Goal: Task Accomplishment & Management: Manage account settings

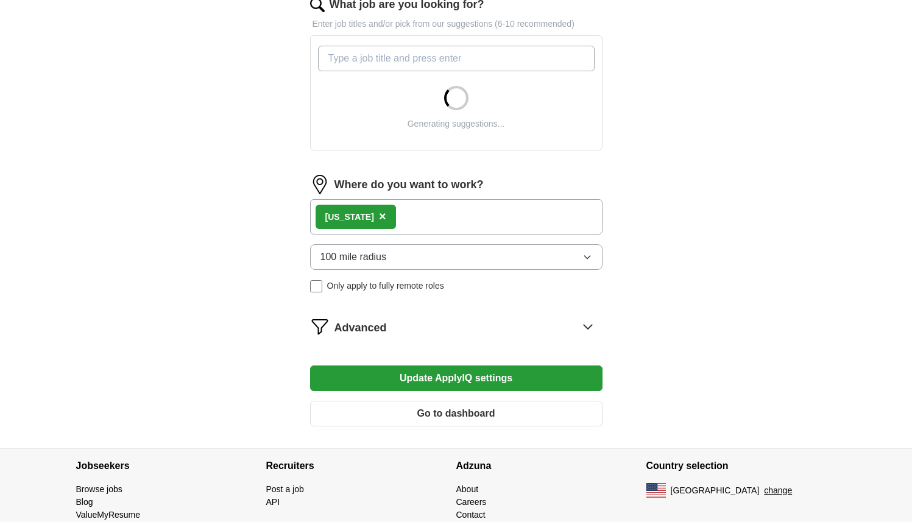
scroll to position [462, 0]
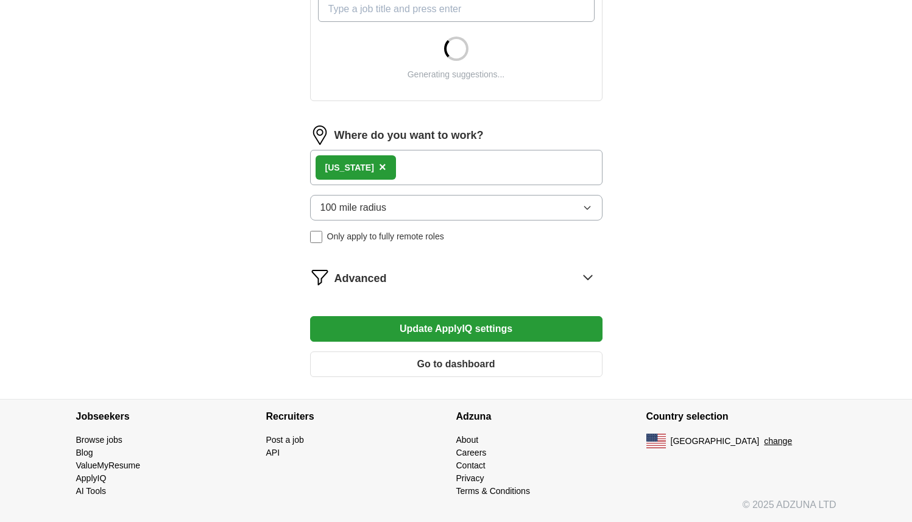
click at [435, 283] on div "Advanced" at bounding box center [468, 276] width 268 height 19
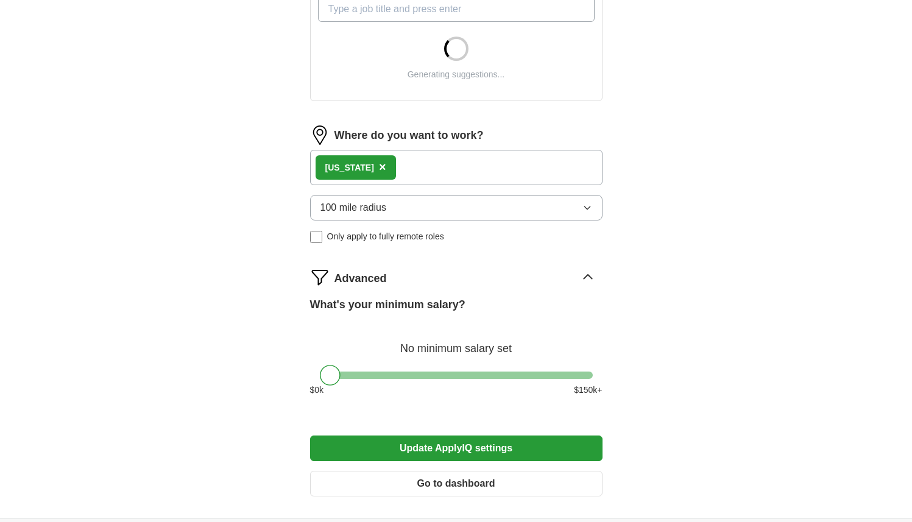
click at [435, 283] on div "Advanced" at bounding box center [468, 276] width 268 height 19
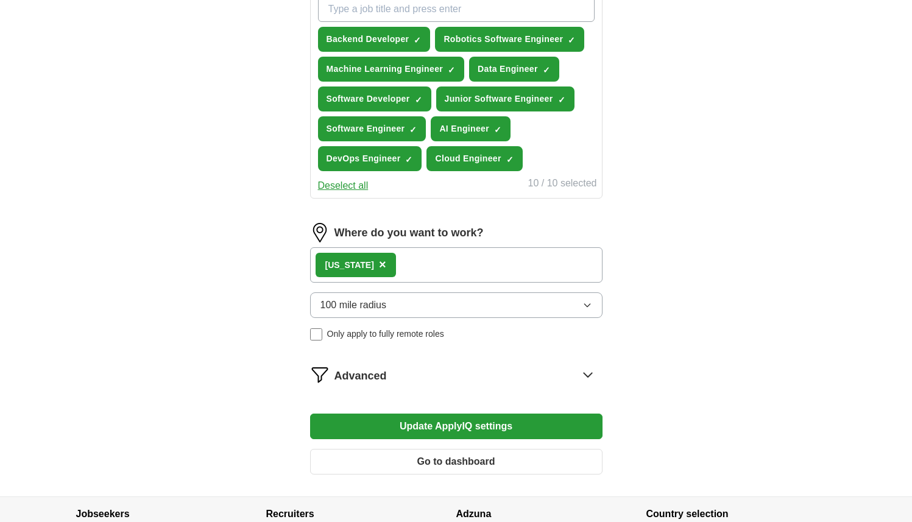
click at [365, 171] on div "Backend Developer ✓ × Robotics Software Engineer ✓ × Machine Learning Engineer …" at bounding box center [455, 83] width 281 height 185
click at [379, 266] on span "×" at bounding box center [382, 264] width 7 height 13
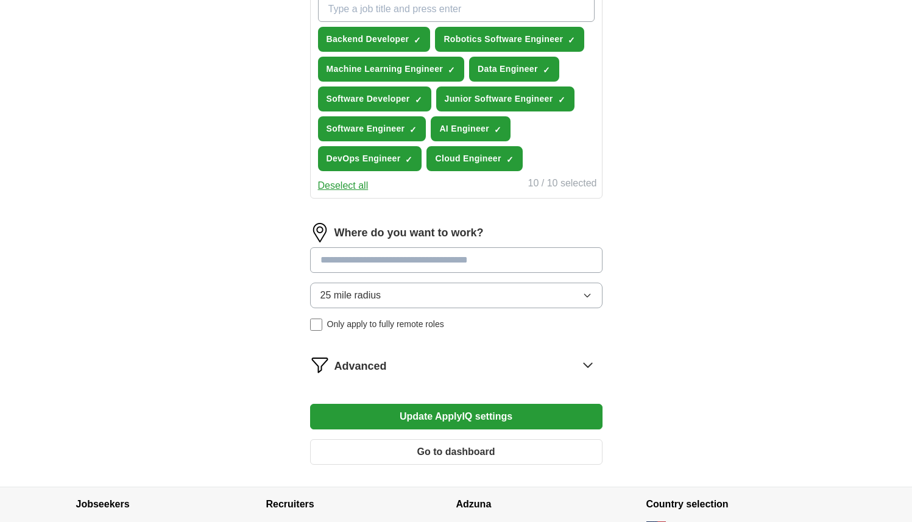
click at [373, 264] on input at bounding box center [456, 260] width 292 height 26
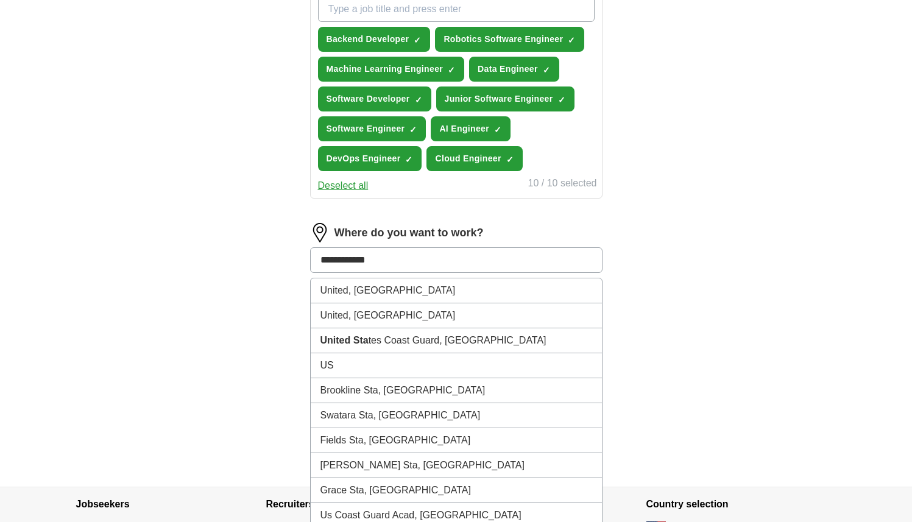
type input "**********"
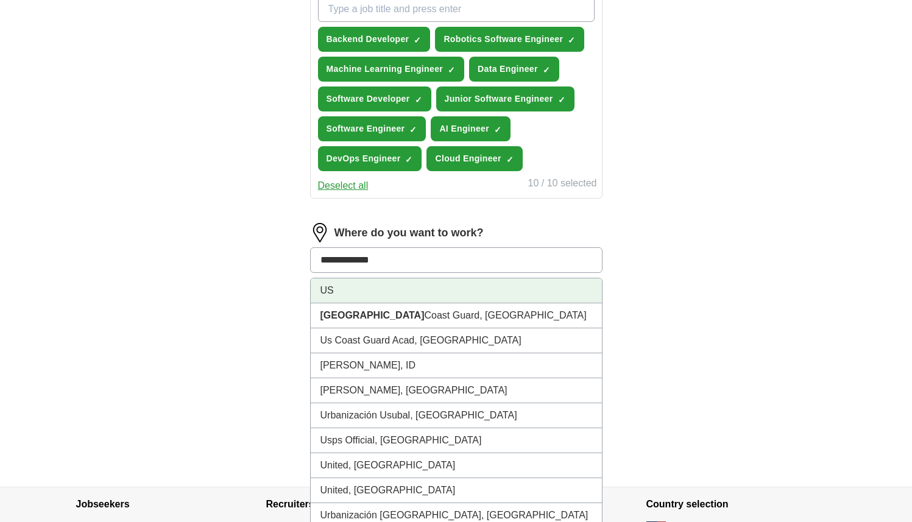
click at [368, 284] on li "US" at bounding box center [456, 290] width 291 height 25
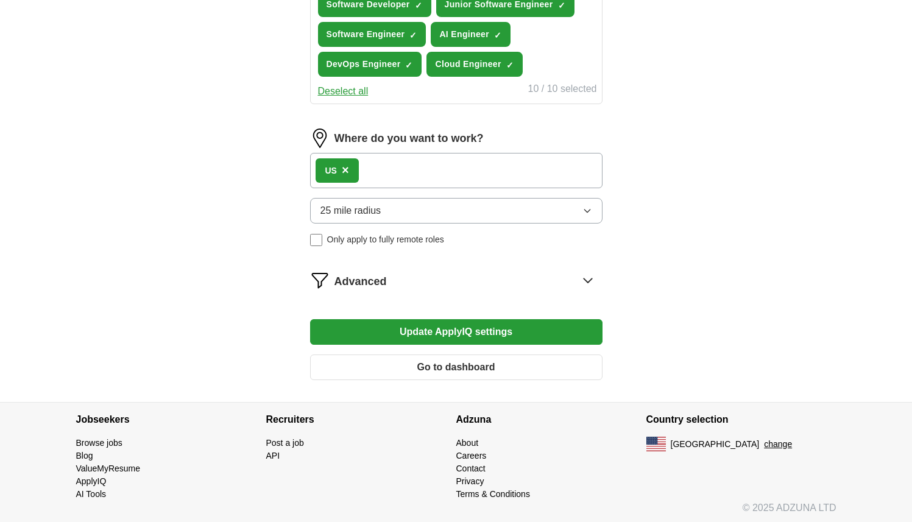
scroll to position [560, 0]
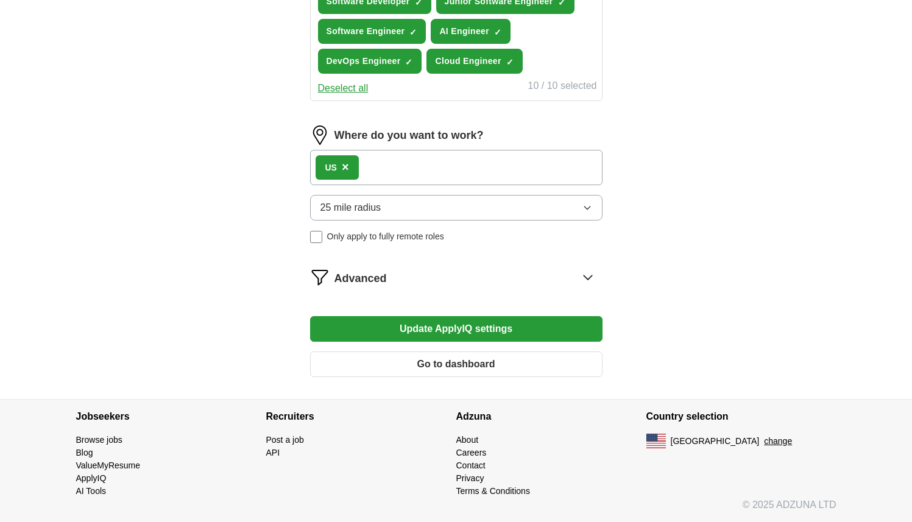
click at [367, 331] on button "Update ApplyIQ settings" at bounding box center [456, 329] width 292 height 26
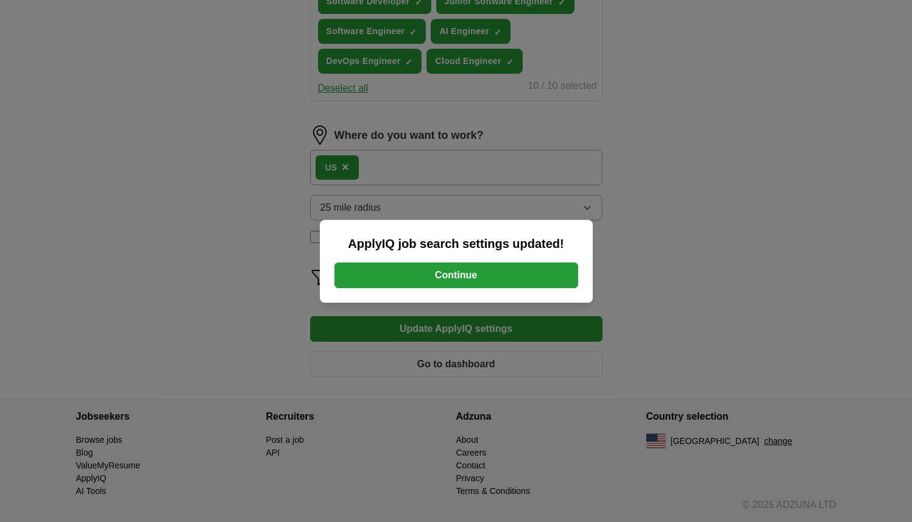
click at [425, 276] on button "Continue" at bounding box center [456, 275] width 244 height 26
